Goal: Task Accomplishment & Management: Manage account settings

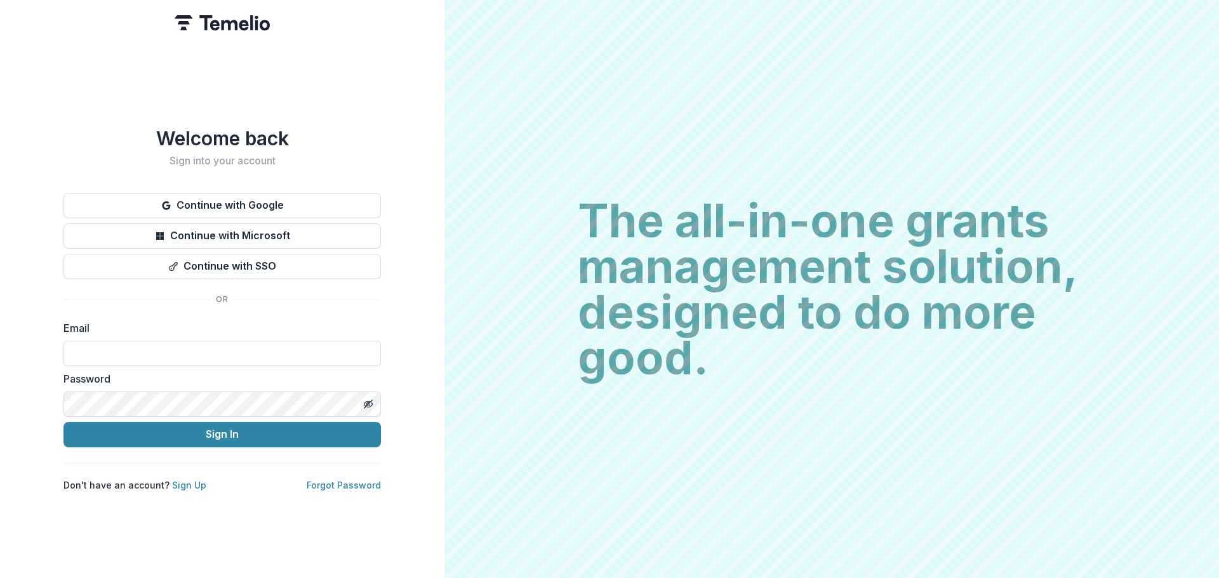
click at [174, 333] on div "Email" at bounding box center [221, 344] width 317 height 46
click at [173, 341] on input at bounding box center [221, 353] width 317 height 25
type input "**********"
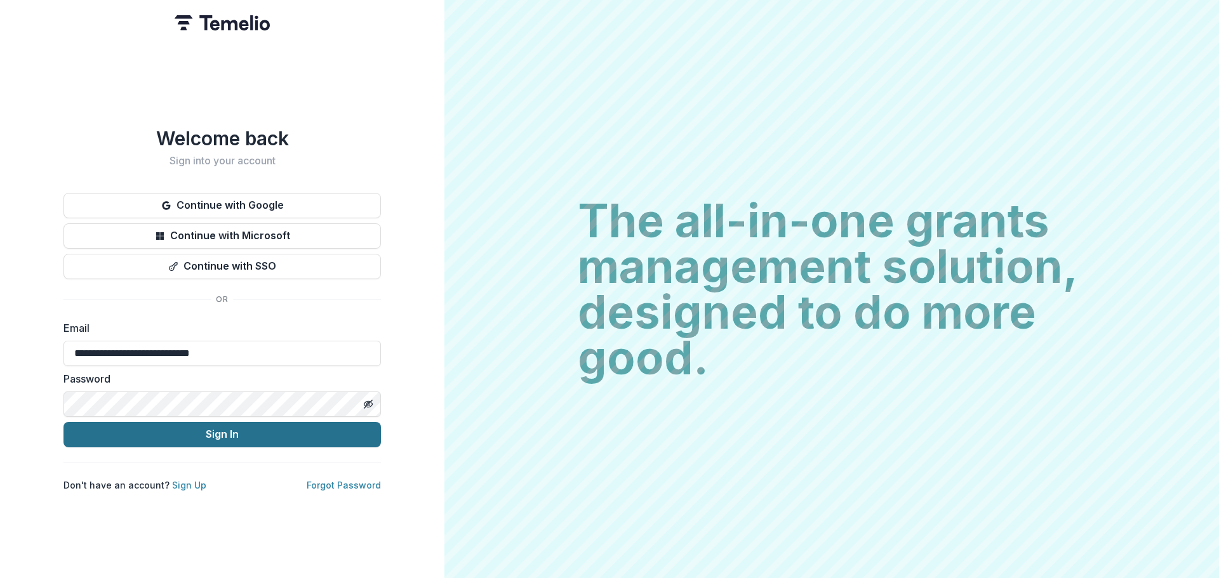
click at [239, 429] on button "Sign In" at bounding box center [221, 434] width 317 height 25
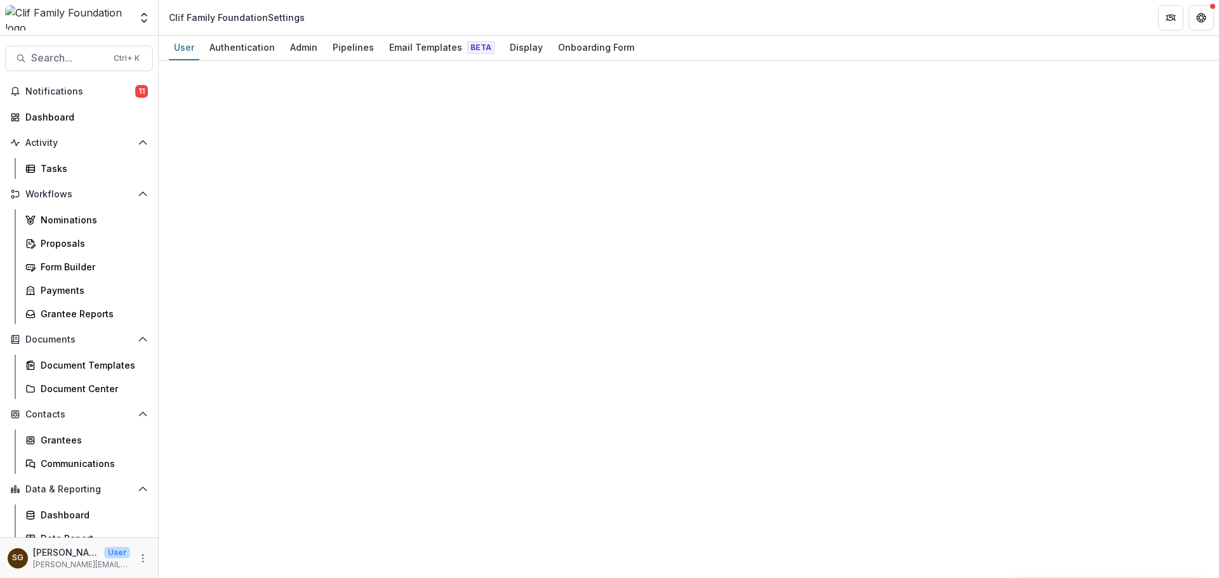
select select "****"
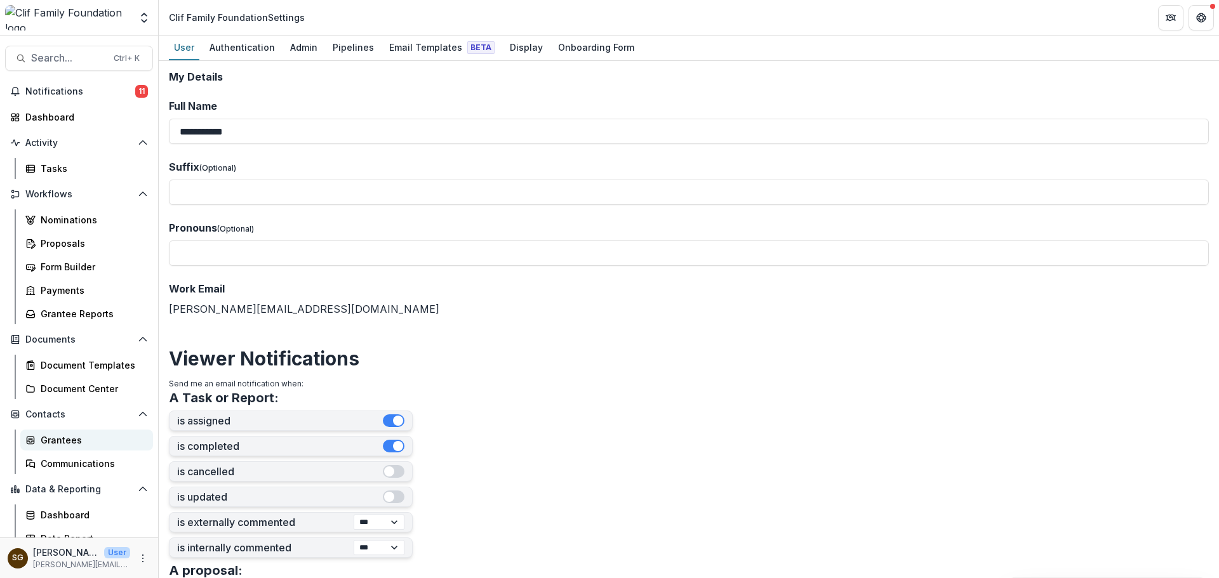
click at [68, 444] on div "Grantees" at bounding box center [92, 440] width 102 height 13
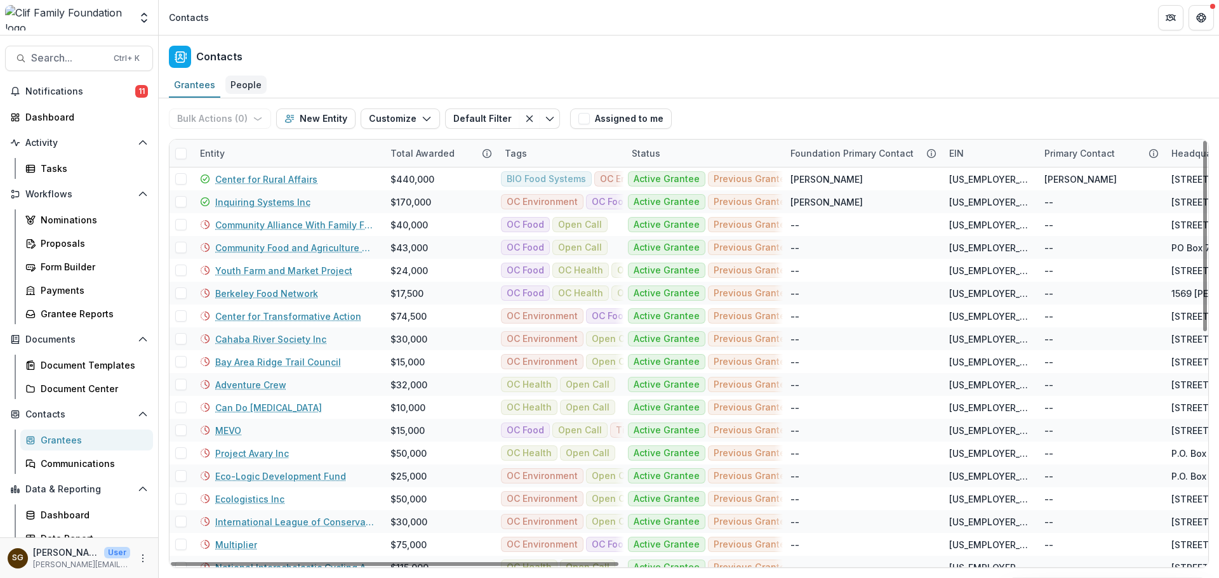
click at [242, 86] on div "People" at bounding box center [245, 85] width 41 height 18
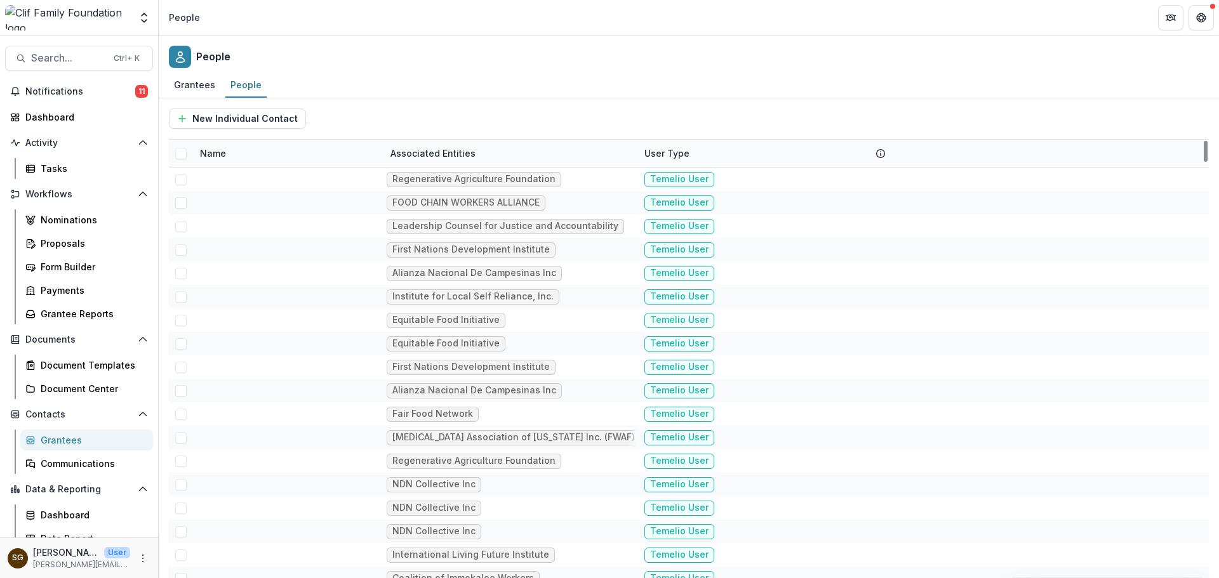
click at [259, 156] on div "Name" at bounding box center [287, 153] width 190 height 27
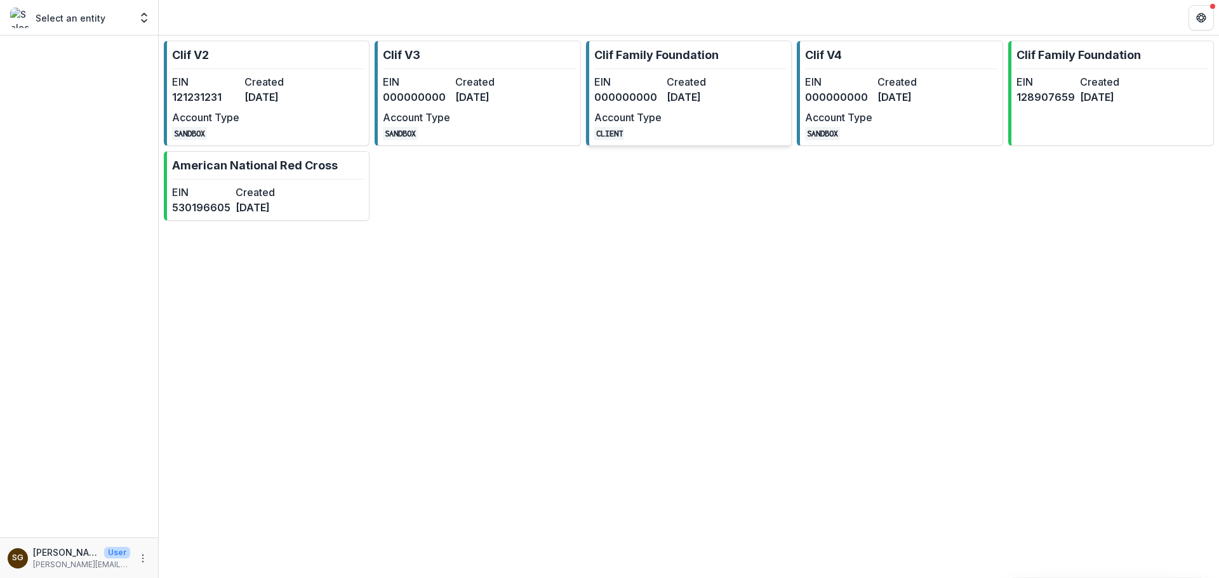
click at [645, 113] on dt "Account Type" at bounding box center [627, 117] width 67 height 15
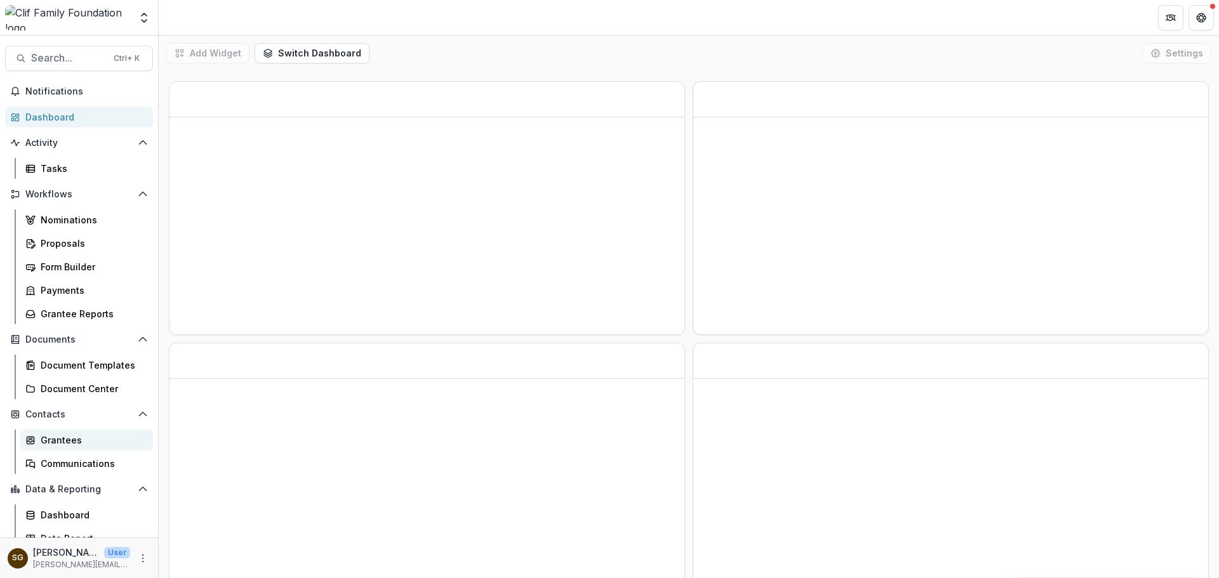
click at [77, 436] on div "Grantees" at bounding box center [92, 440] width 102 height 13
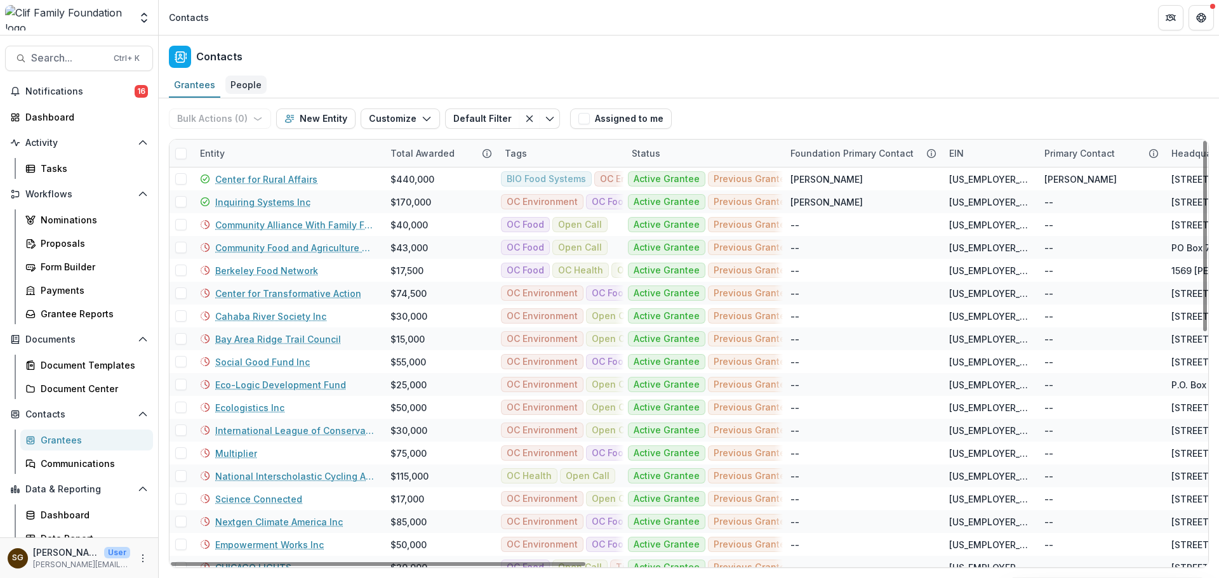
click at [247, 80] on div "People" at bounding box center [245, 85] width 41 height 18
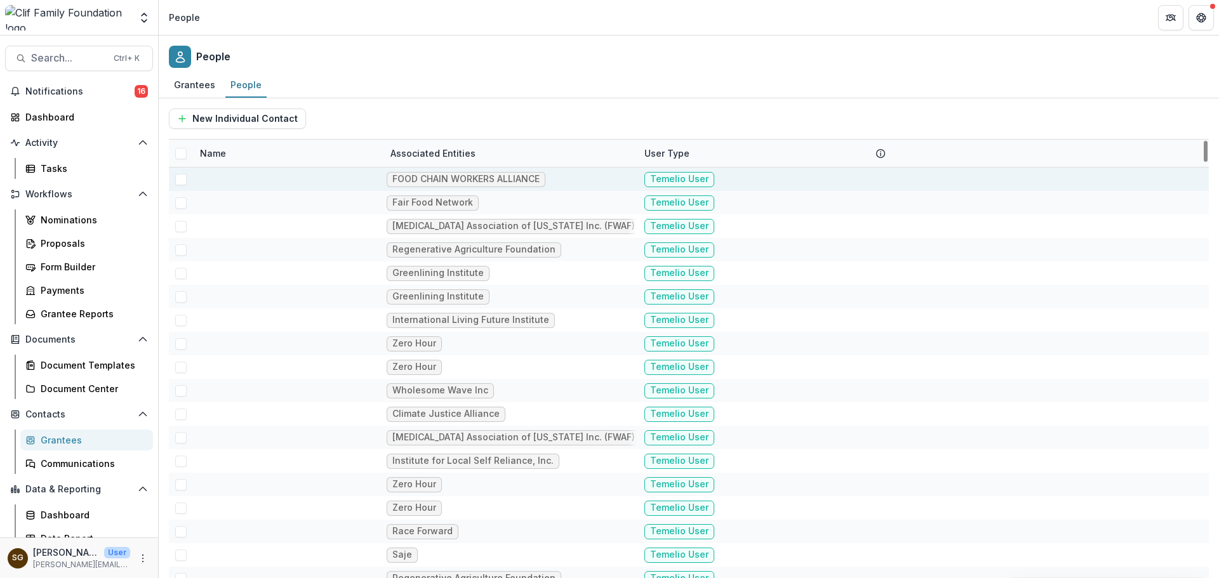
click at [318, 178] on div at bounding box center [287, 179] width 175 height 23
click at [657, 178] on span "Temelio User" at bounding box center [679, 179] width 70 height 15
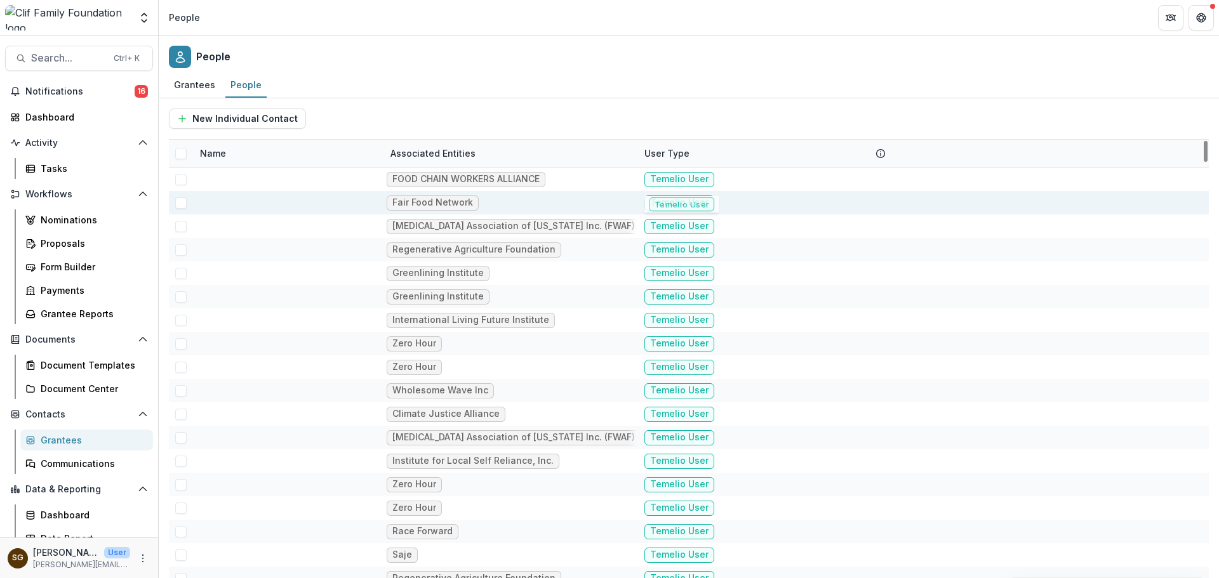
click at [672, 204] on span "Temelio User" at bounding box center [679, 203] width 70 height 15
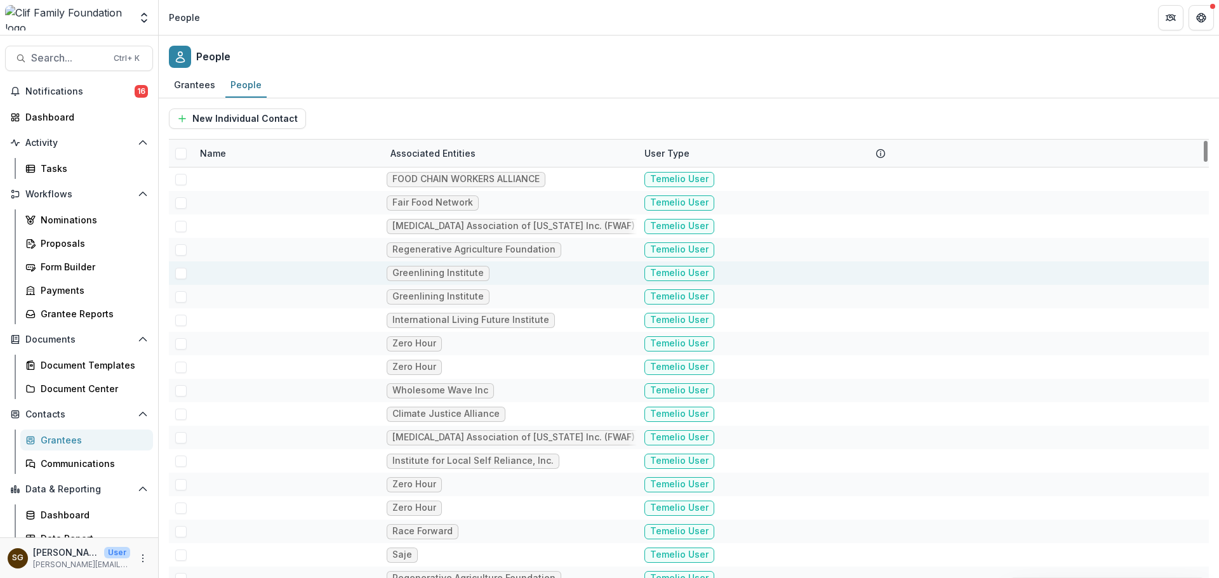
click at [556, 280] on div "Greenlining Institute" at bounding box center [510, 273] width 254 height 23
click at [447, 276] on div "Greenlining Institute" at bounding box center [437, 273] width 91 height 11
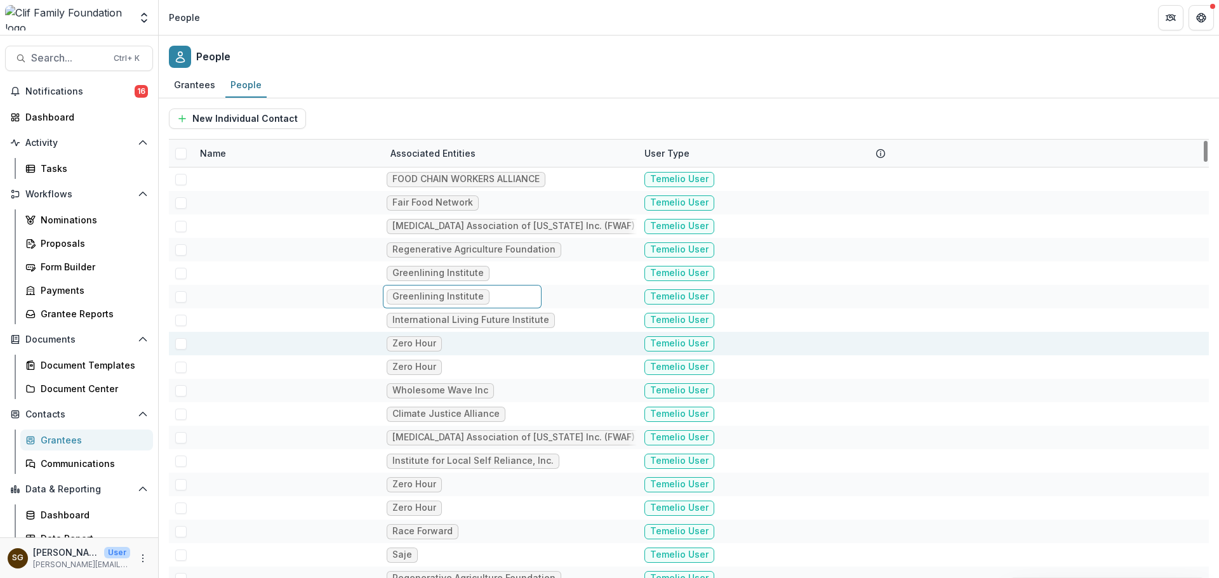
drag, startPoint x: 542, startPoint y: 286, endPoint x: 535, endPoint y: 354, distance: 68.3
click at [542, 288] on div "Greenlining Institute" at bounding box center [510, 296] width 254 height 23
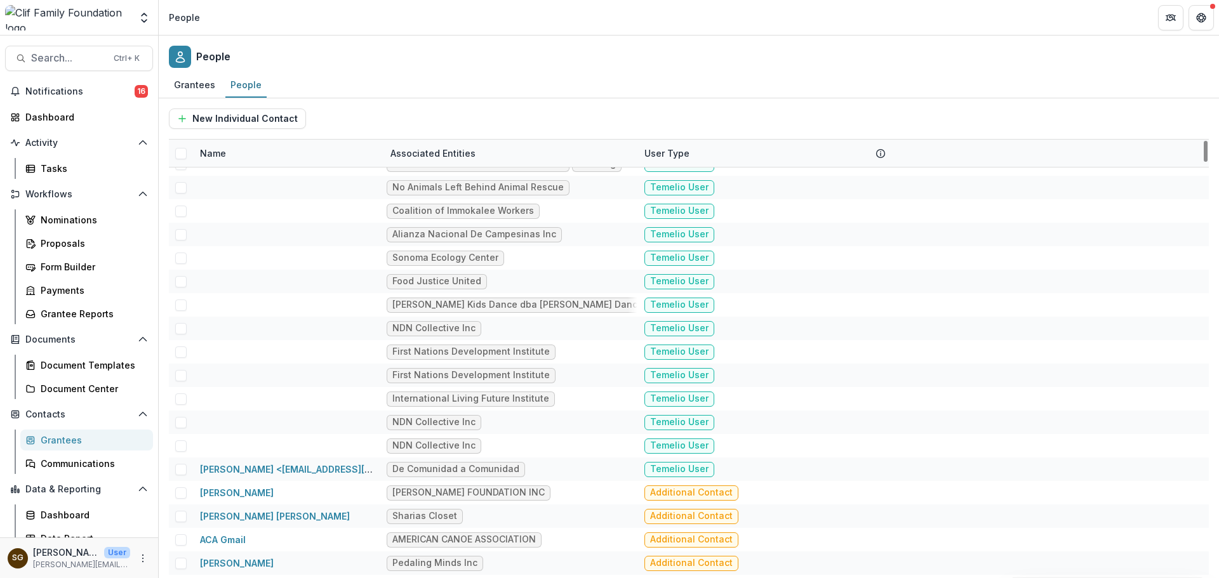
scroll to position [1270, 0]
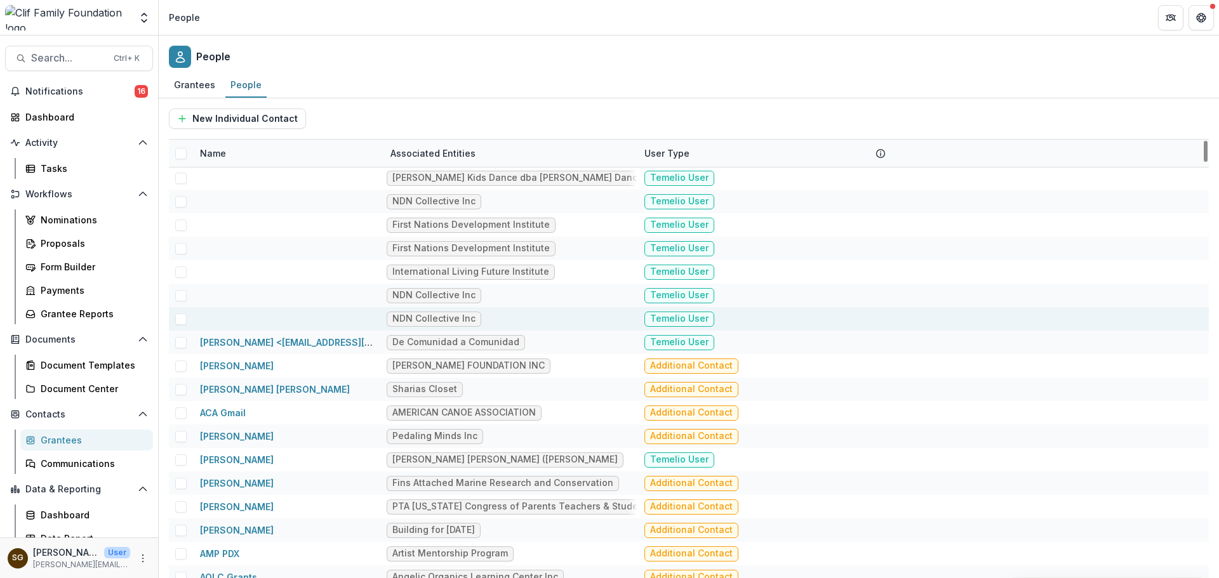
click at [484, 318] on div "NDN Collective Inc" at bounding box center [511, 318] width 254 height 23
click at [434, 313] on span "NDN Collective Inc" at bounding box center [434, 319] width 95 height 15
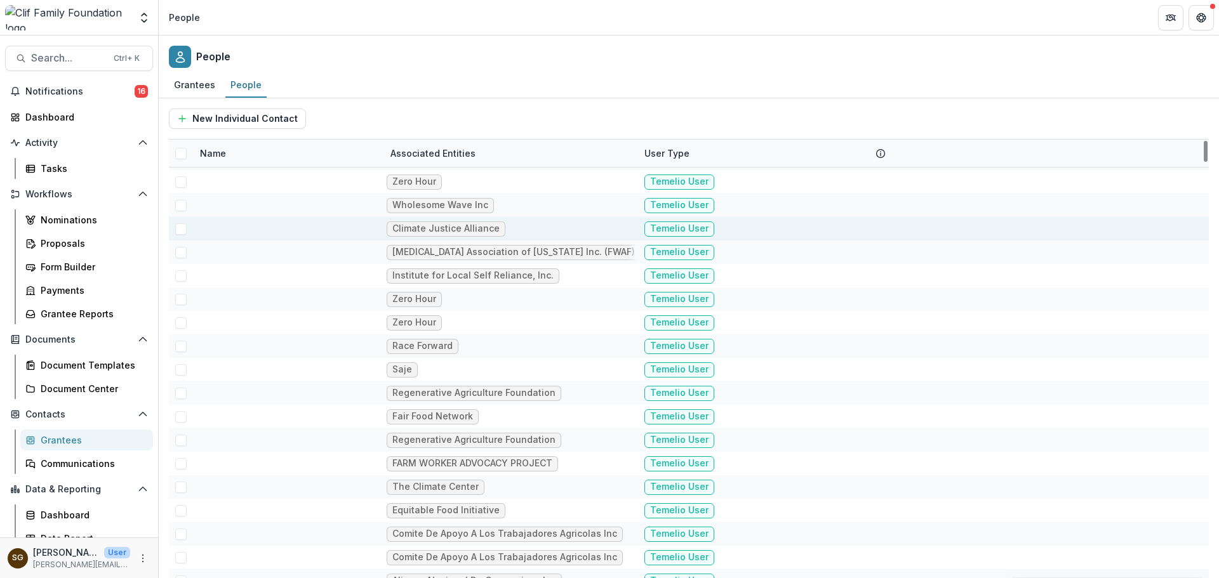
scroll to position [190, 0]
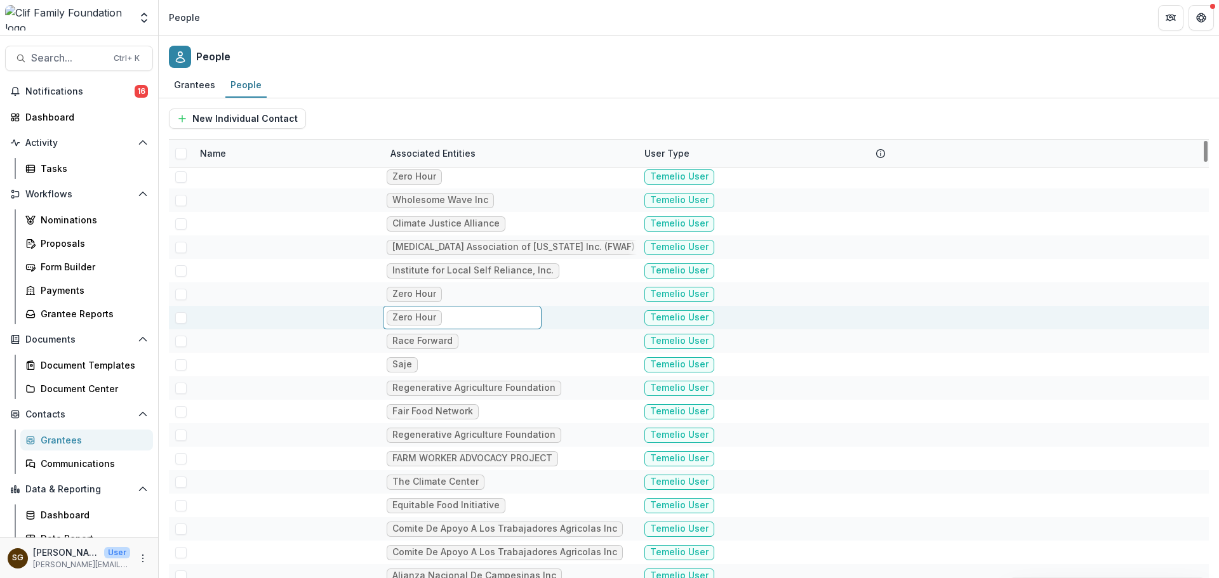
click at [450, 322] on div "Zero Hour" at bounding box center [462, 317] width 159 height 23
click at [380, 312] on div at bounding box center [287, 317] width 190 height 23
click at [324, 318] on div at bounding box center [287, 317] width 175 height 23
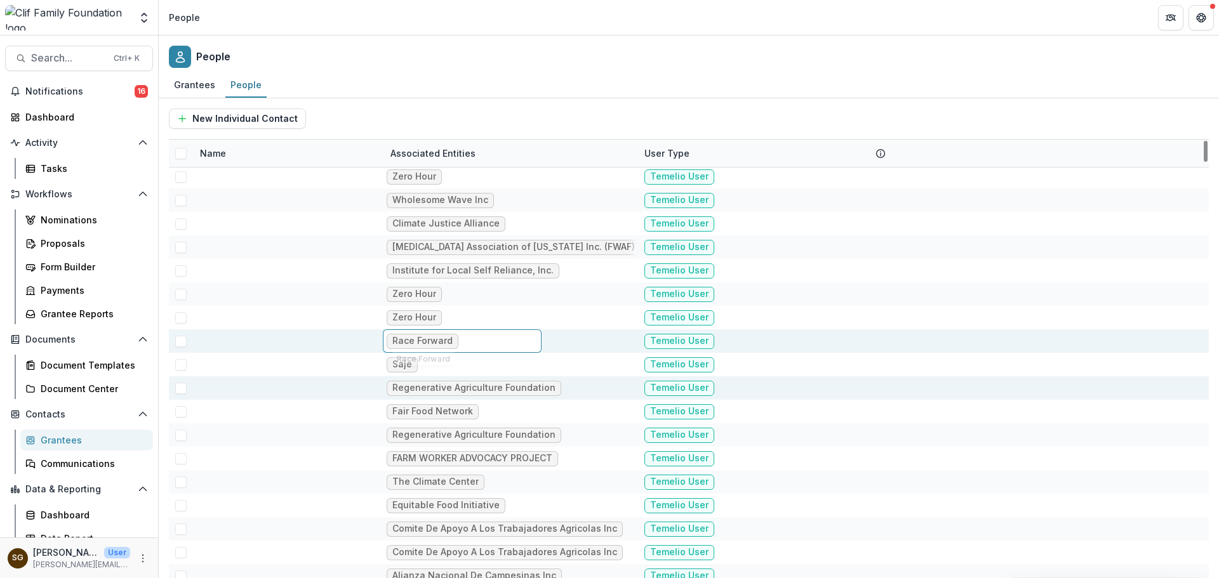
click at [385, 377] on div "Regenerative Agriculture Foundation" at bounding box center [511, 388] width 254 height 23
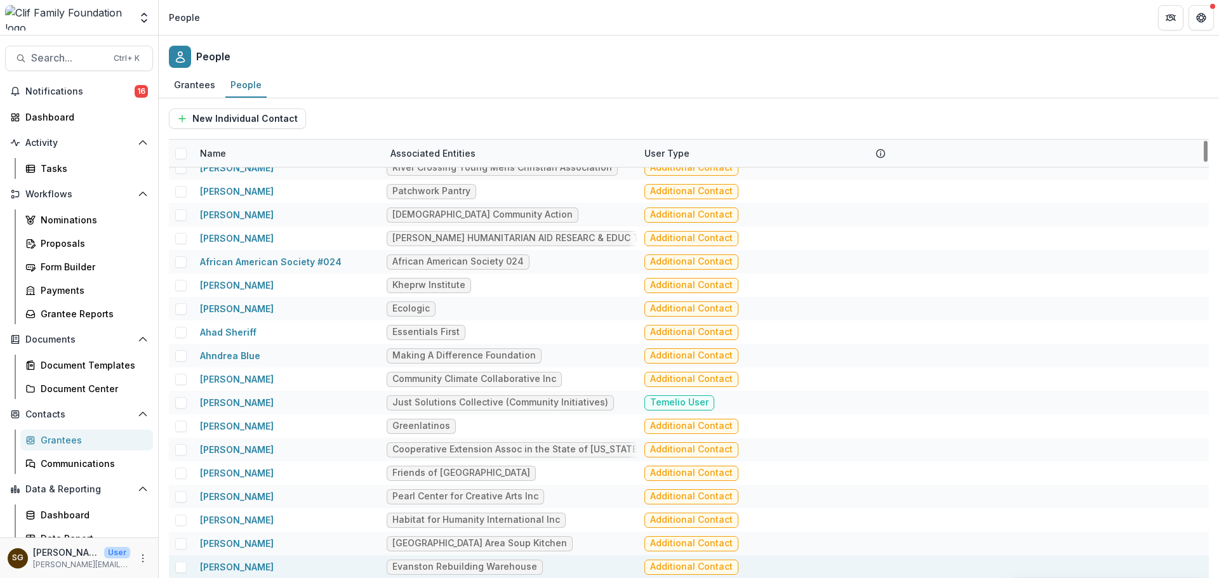
scroll to position [3619, 0]
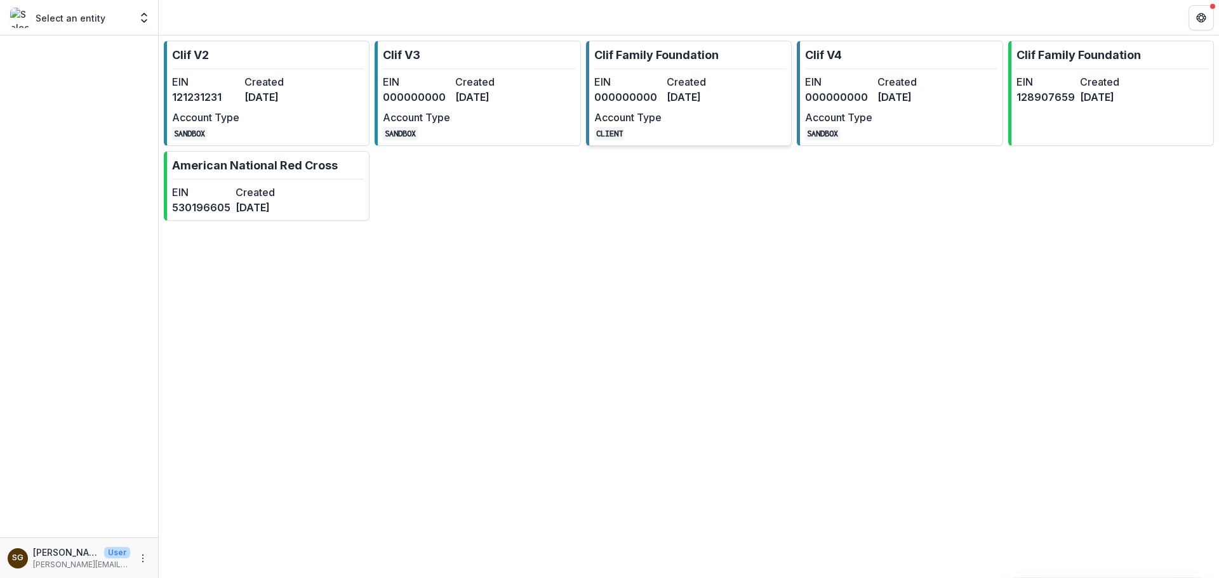
click at [736, 90] on link "Clif Family Foundation EIN 000000000 Created [DATE] Account Type CLIENT" at bounding box center [689, 93] width 206 height 105
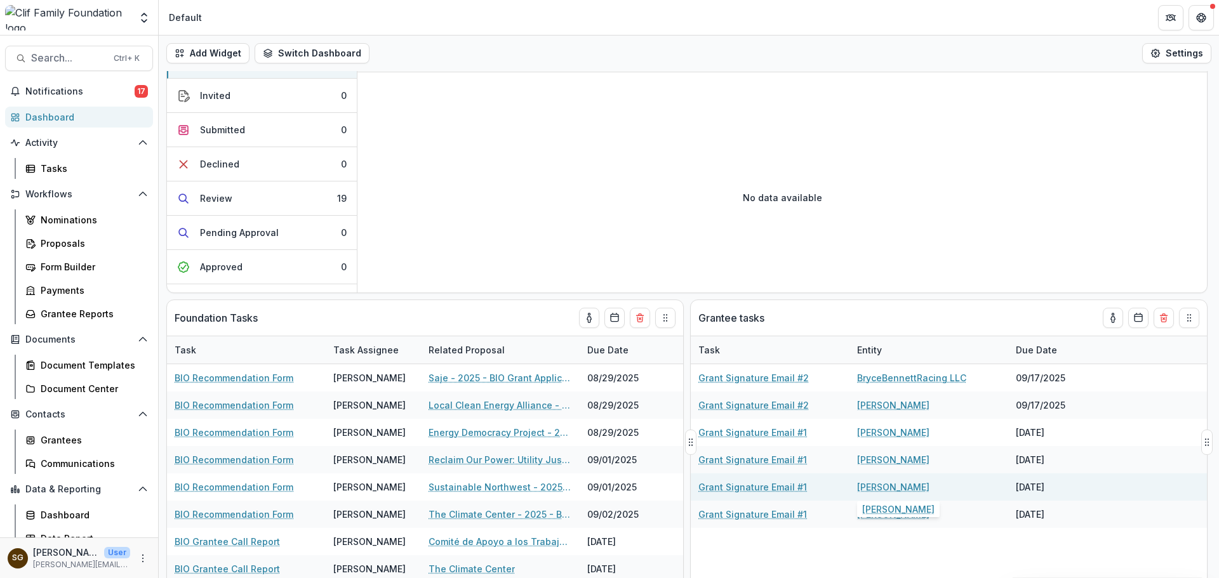
scroll to position [70, 0]
